Goal: Task Accomplishment & Management: Use online tool/utility

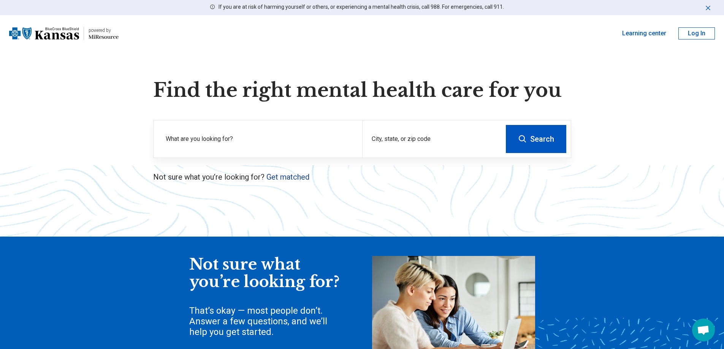
click at [280, 177] on link "Get matched" at bounding box center [287, 177] width 43 height 9
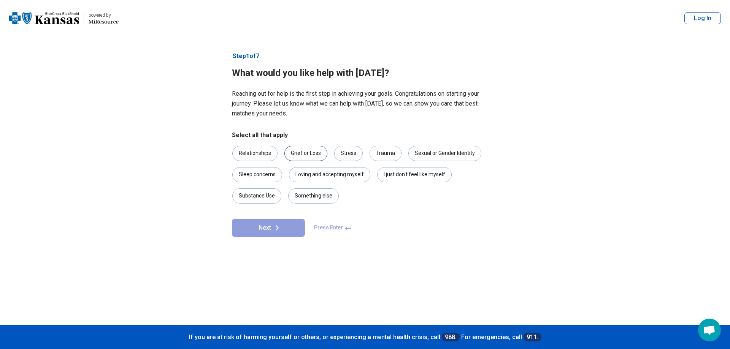
click at [314, 155] on div "Grief or Loss" at bounding box center [305, 153] width 43 height 15
click at [418, 179] on div "I just don't feel like myself" at bounding box center [414, 174] width 74 height 15
click at [340, 151] on div "Stress" at bounding box center [348, 153] width 29 height 15
click at [316, 155] on div "Grief or Loss" at bounding box center [305, 153] width 43 height 15
click at [261, 156] on div "Relationships" at bounding box center [254, 153] width 45 height 15
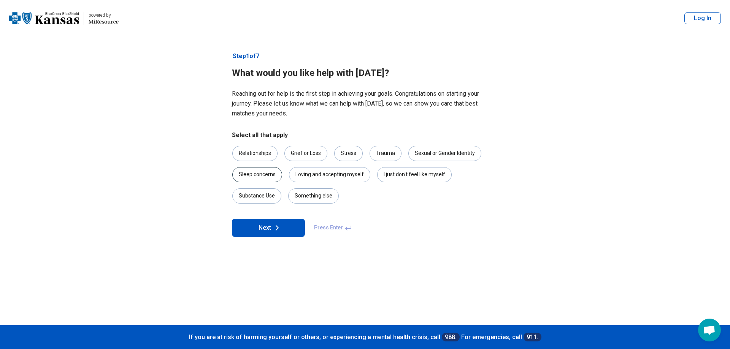
click at [263, 172] on div "Sleep concerns" at bounding box center [257, 174] width 50 height 15
click at [387, 156] on div "Trauma" at bounding box center [385, 153] width 32 height 15
click at [289, 230] on button "Next" at bounding box center [268, 228] width 73 height 18
